Goal: Check status: Check status

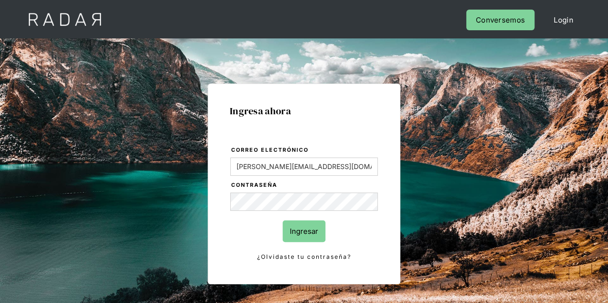
click at [299, 237] on input "Ingresar" at bounding box center [304, 232] width 43 height 22
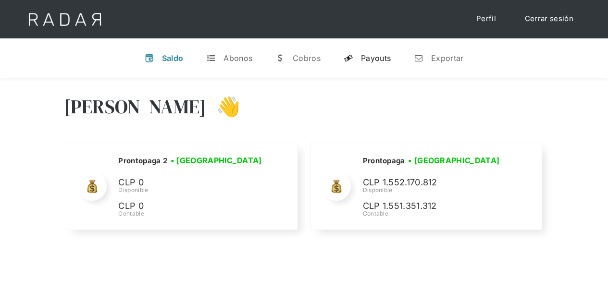
click at [380, 57] on div "Payouts" at bounding box center [376, 58] width 30 height 10
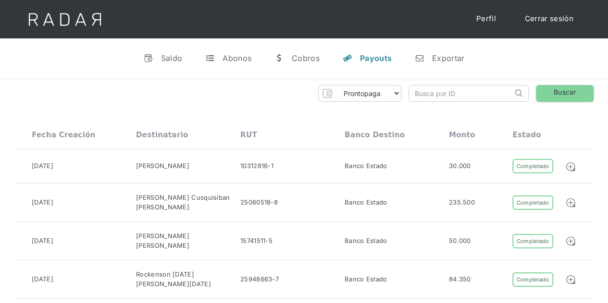
click at [415, 95] on input "search" at bounding box center [460, 94] width 103 height 16
click at [432, 90] on input "search" at bounding box center [460, 94] width 103 height 16
paste input "80f9d45c-4072-498d-95ad-f741739e0807"
type input "80f9d45c-4072-498d-95ad-f741739e0807"
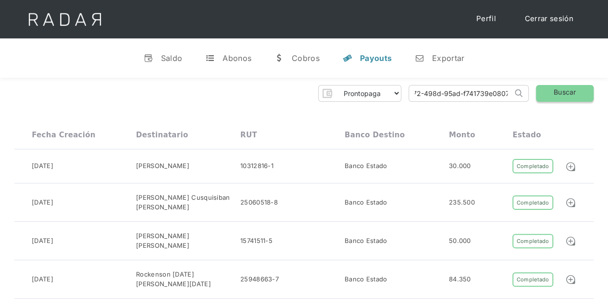
scroll to position [0, 0]
click at [559, 96] on link "Buscar" at bounding box center [565, 93] width 58 height 17
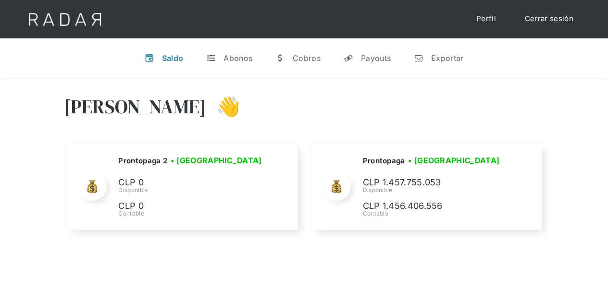
click at [561, 100] on div "[PERSON_NAME] 👋 Cargando tus cuentas... Nombre de la empresa • [GEOGRAPHIC_DATA…" at bounding box center [304, 164] width 608 height 172
